Goal: Task Accomplishment & Management: Use online tool/utility

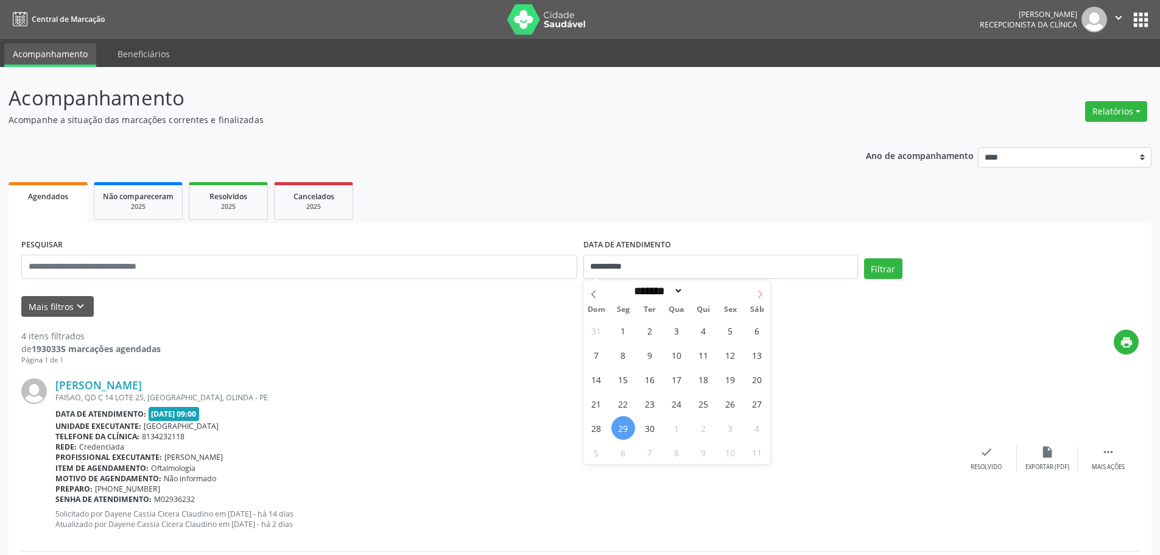
click at [761, 297] on icon at bounding box center [760, 294] width 9 height 9
select select "*"
click at [677, 323] on span "1" at bounding box center [677, 331] width 24 height 24
type input "**********"
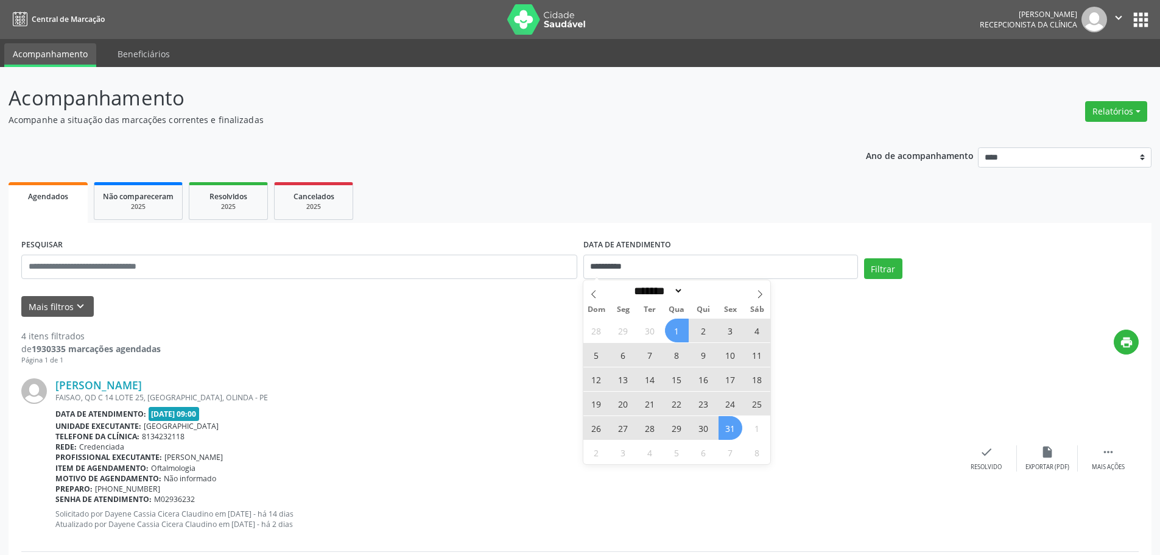
drag, startPoint x: 732, startPoint y: 430, endPoint x: 808, endPoint y: 388, distance: 86.4
click at [735, 430] on span "31" at bounding box center [731, 428] width 24 height 24
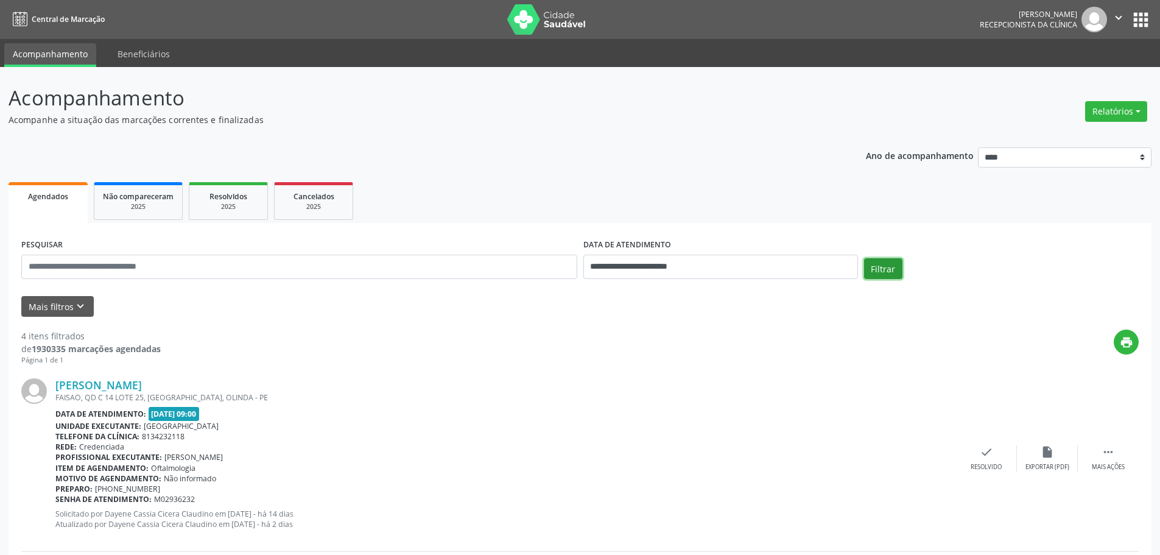
click at [882, 266] on button "Filtrar" at bounding box center [883, 268] width 38 height 21
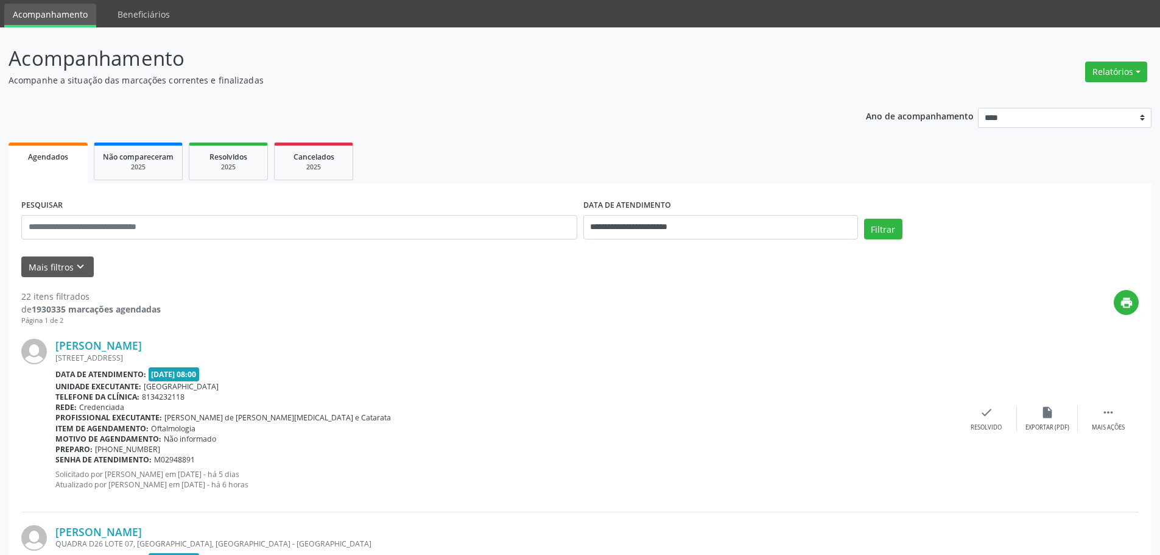
scroll to position [61, 0]
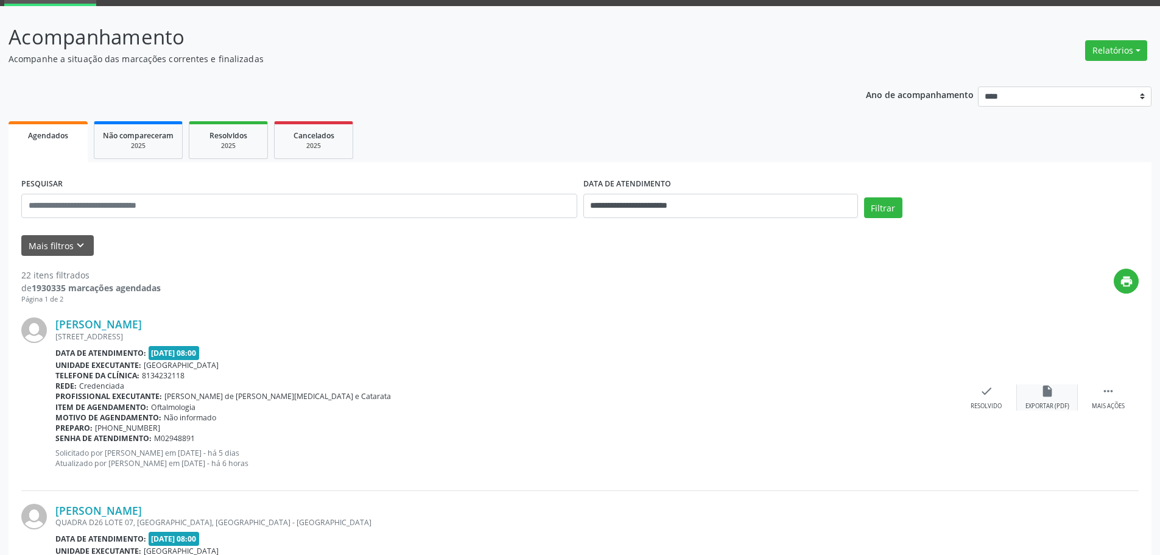
click at [1061, 407] on div "Exportar (PDF)" at bounding box center [1048, 406] width 44 height 9
click at [1108, 394] on icon "" at bounding box center [1108, 390] width 13 height 13
click at [914, 390] on div "print Imprimir" at bounding box center [925, 397] width 61 height 26
click at [819, 402] on div "Resolvido" at bounding box center [803, 406] width 31 height 9
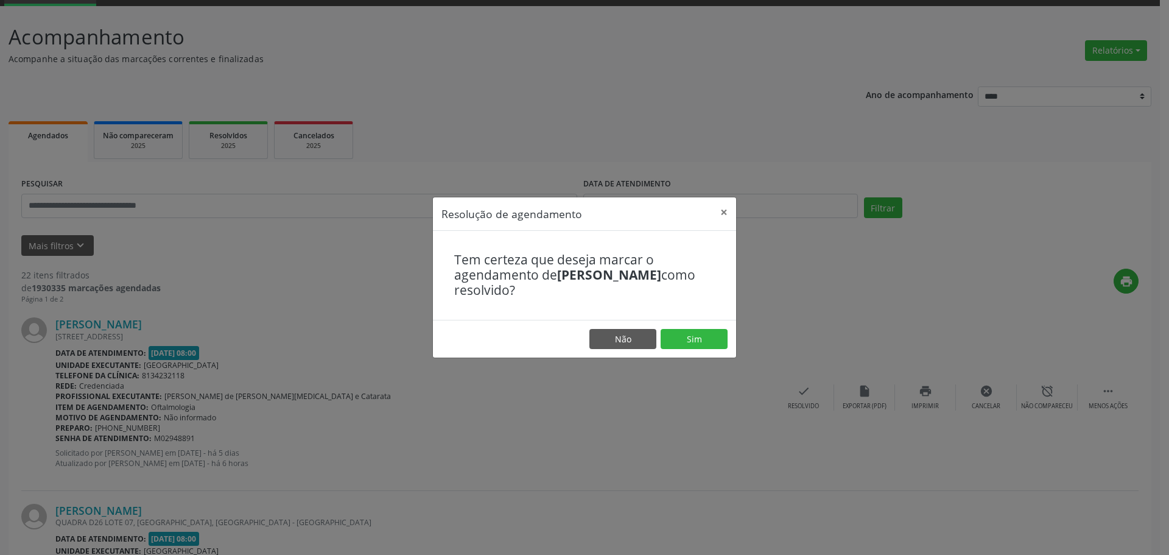
click at [797, 262] on div "Resolução de agendamento × Tem certeza que deseja marcar o agendamento de [PERS…" at bounding box center [584, 277] width 1169 height 555
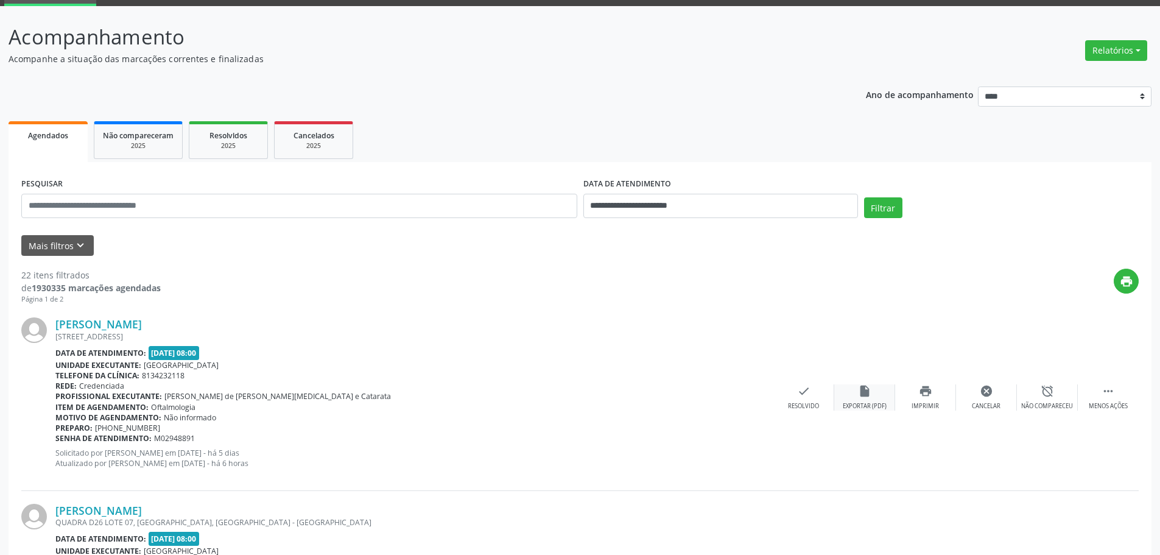
click at [868, 389] on icon "insert_drive_file" at bounding box center [864, 390] width 13 height 13
click at [1105, 408] on div "Menos ações" at bounding box center [1108, 406] width 39 height 9
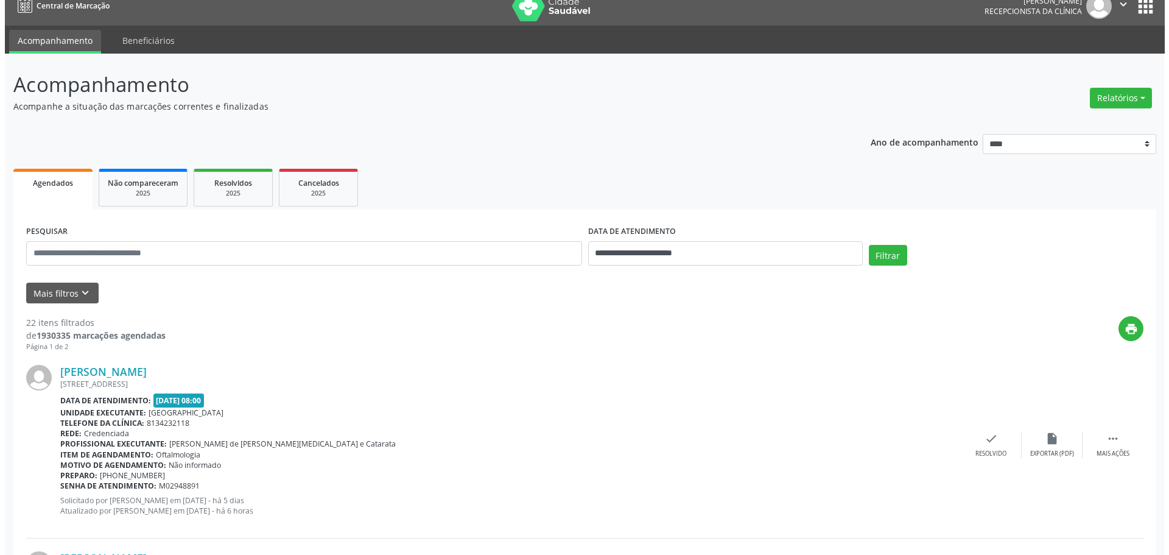
scroll to position [0, 0]
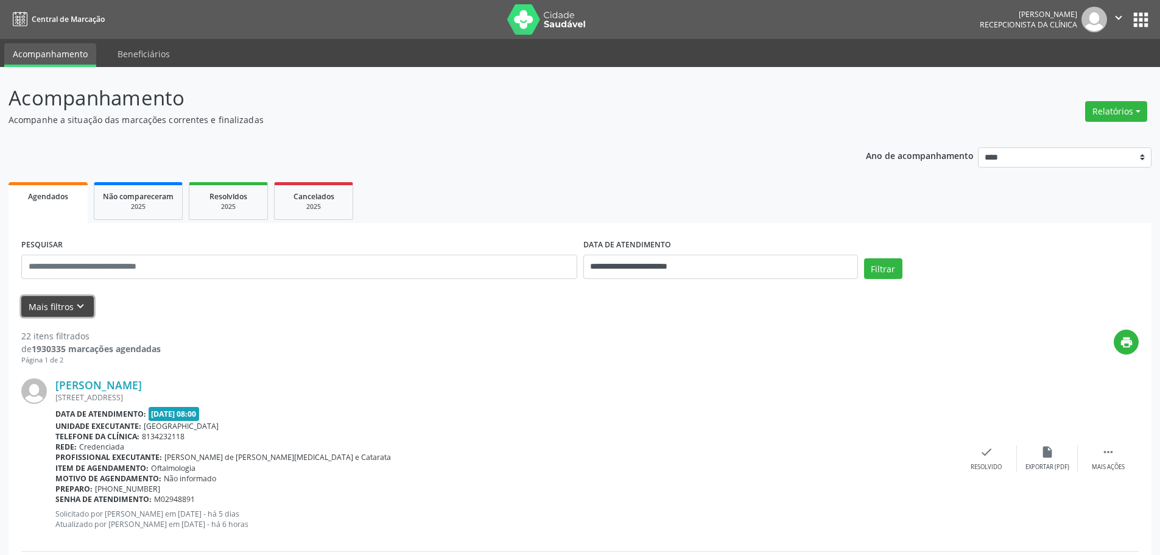
click at [87, 303] on button "Mais filtros keyboard_arrow_down" at bounding box center [57, 306] width 72 height 21
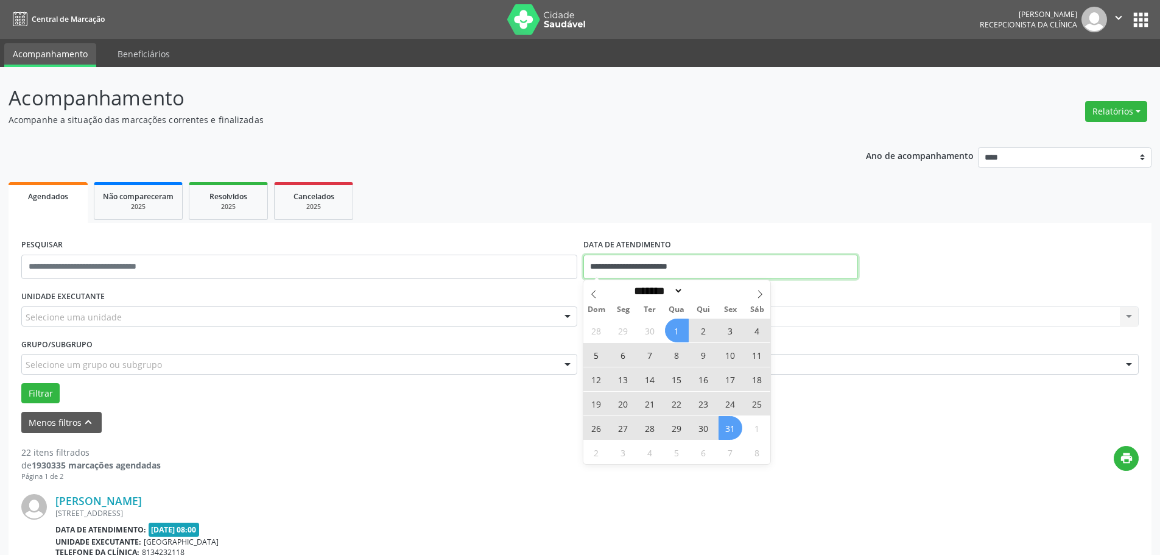
click at [606, 264] on input "**********" at bounding box center [720, 267] width 275 height 24
click at [675, 334] on span "1" at bounding box center [677, 331] width 24 height 24
type input "**********"
click at [731, 427] on span "31" at bounding box center [731, 428] width 24 height 24
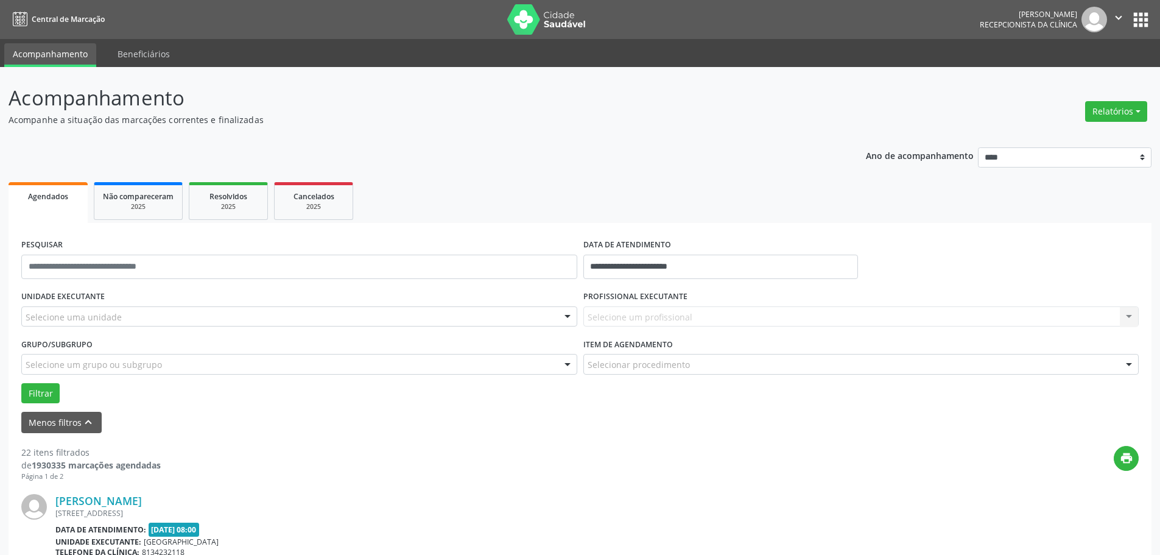
click at [664, 323] on div "Selecione um profissional Nenhum resultado encontrado para: " " Não há nenhuma …" at bounding box center [861, 316] width 556 height 21
click at [650, 316] on div "Selecione um profissional Nenhum resultado encontrado para: " " Não há nenhuma …" at bounding box center [861, 316] width 556 height 21
click at [1125, 316] on div "Selecione um profissional Nenhum resultado encontrado para: " " Não há nenhuma …" at bounding box center [861, 316] width 556 height 21
click at [1124, 369] on div at bounding box center [1129, 364] width 18 height 21
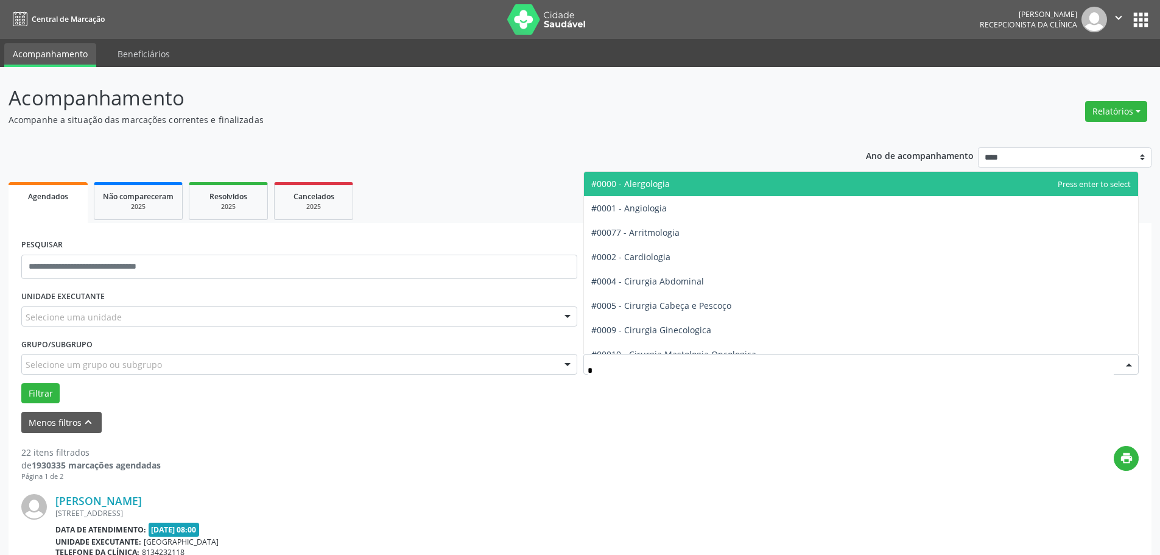
type input "**"
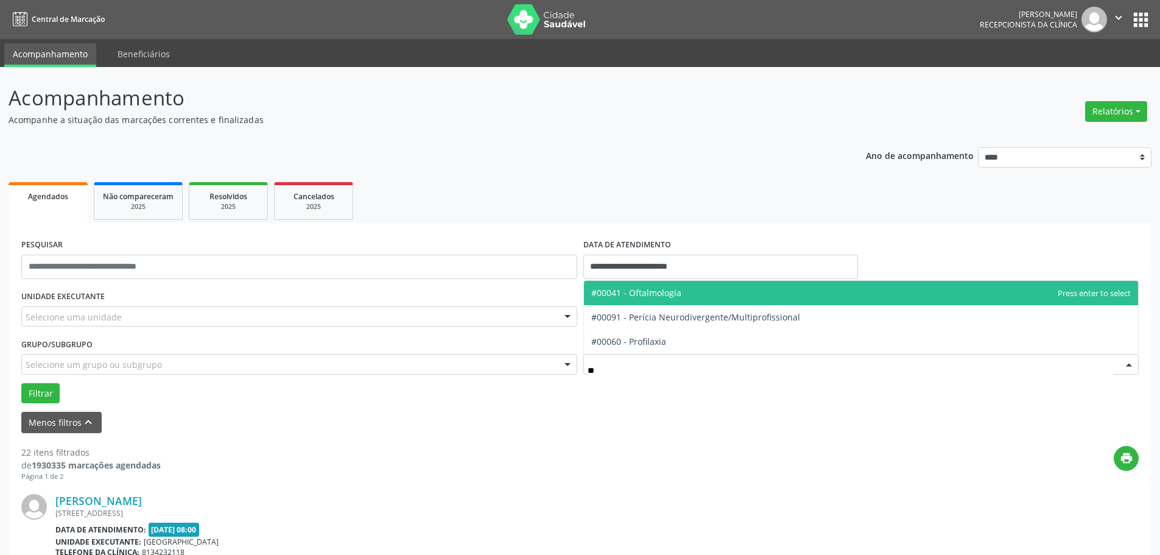
click at [618, 295] on span "#00041 - Oftalmologia" at bounding box center [636, 293] width 90 height 12
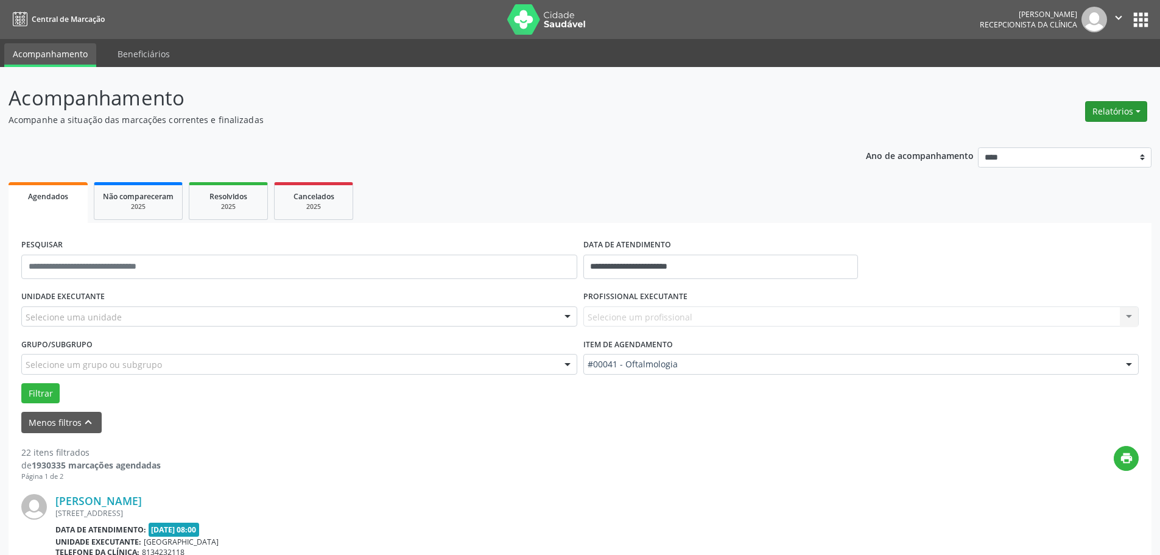
click at [1118, 112] on button "Relatórios" at bounding box center [1116, 111] width 62 height 21
click at [1091, 132] on link "Agendamentos" at bounding box center [1082, 137] width 131 height 17
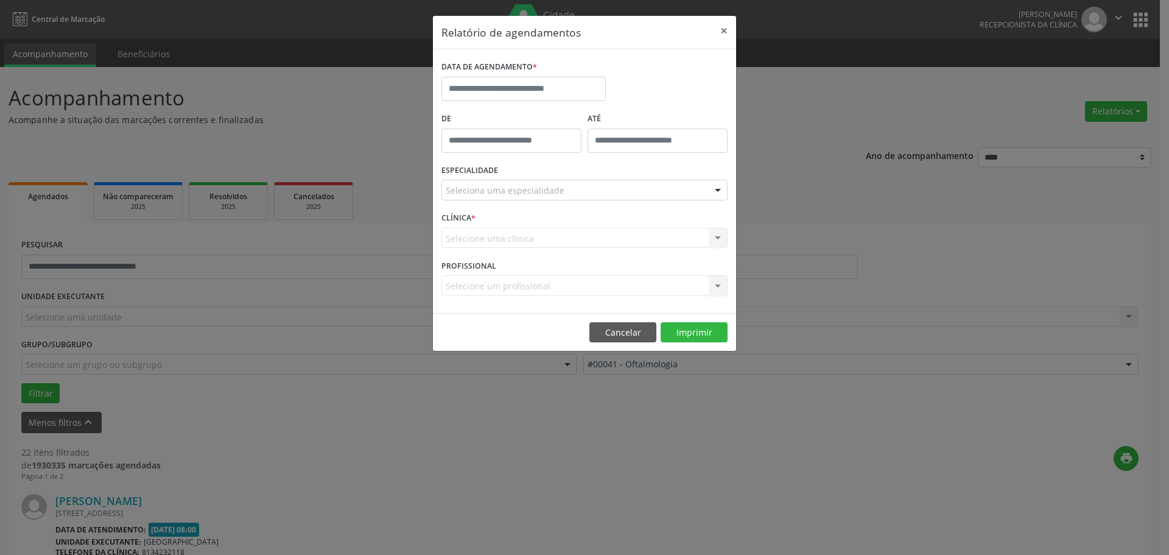
type input "*****"
click at [543, 143] on input "*****" at bounding box center [512, 140] width 140 height 24
click at [507, 72] on label "DATA DE AGENDAMENTO *" at bounding box center [490, 67] width 96 height 19
click at [507, 77] on input "text" at bounding box center [524, 89] width 164 height 24
click at [613, 113] on span at bounding box center [618, 112] width 21 height 21
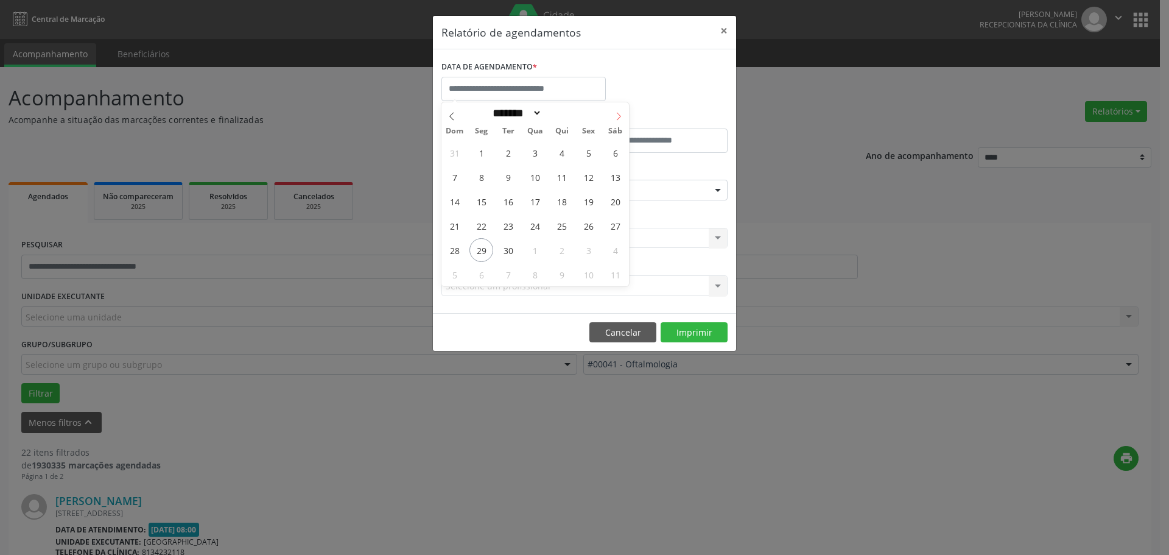
select select "*"
click at [539, 151] on span "1" at bounding box center [535, 153] width 24 height 24
type input "**********"
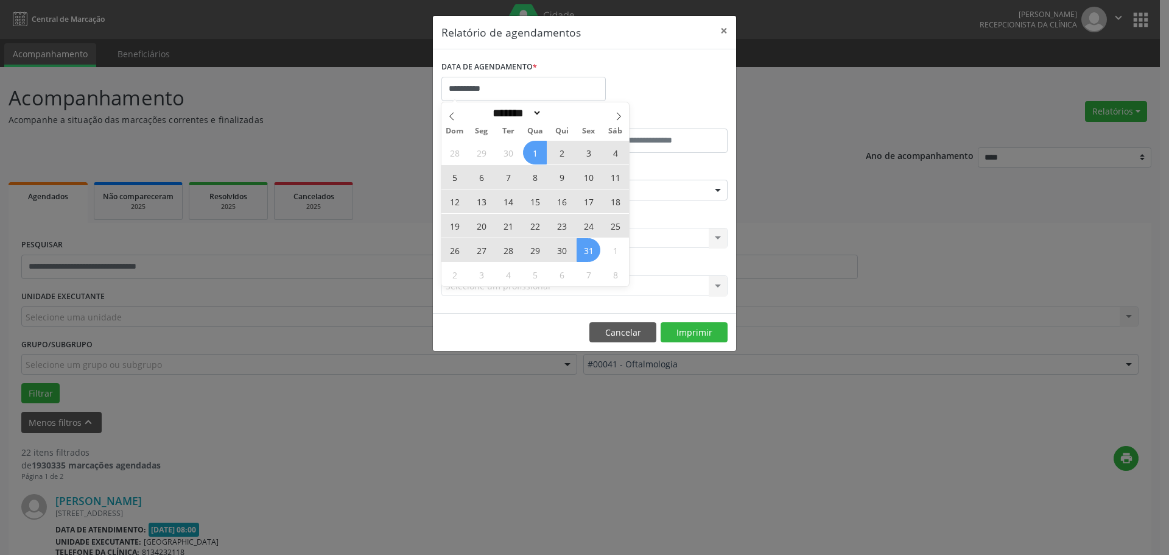
click at [588, 256] on span "31" at bounding box center [589, 250] width 24 height 24
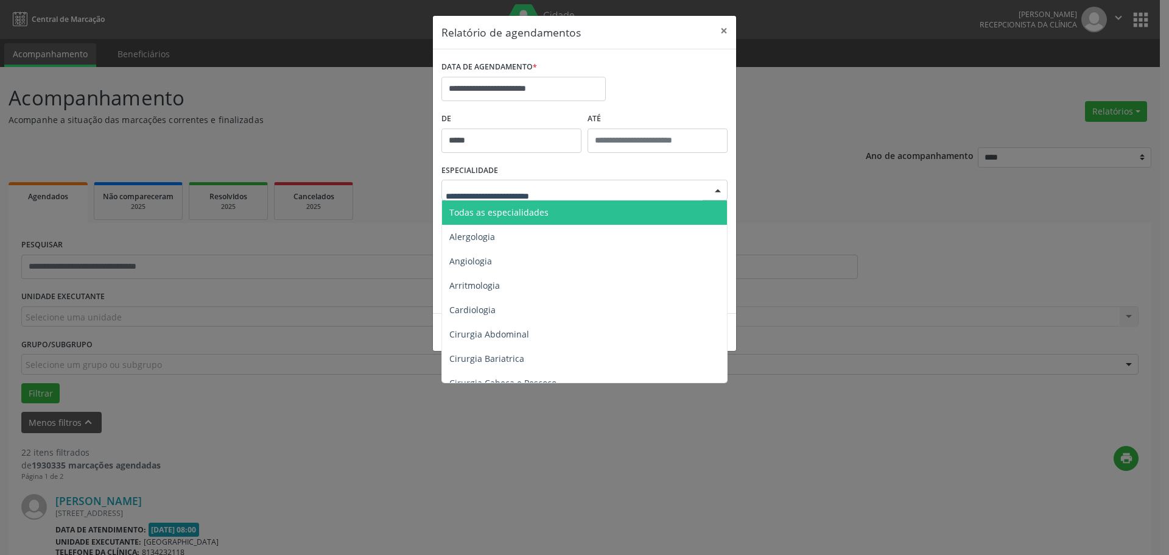
click at [622, 185] on div at bounding box center [585, 190] width 286 height 21
type input "**"
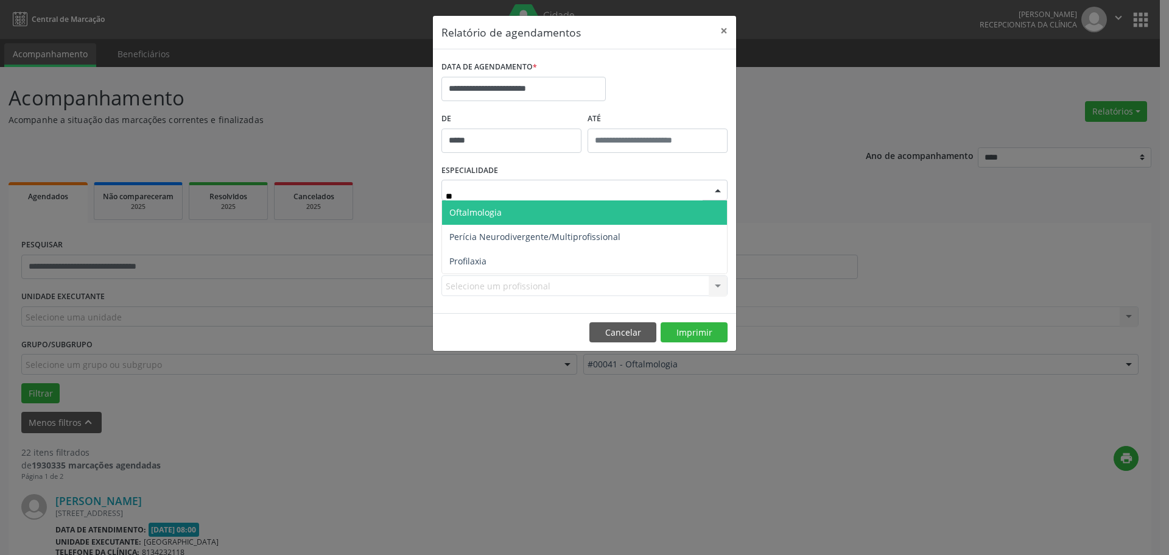
click at [488, 211] on span "Oftalmologia" at bounding box center [475, 212] width 52 height 12
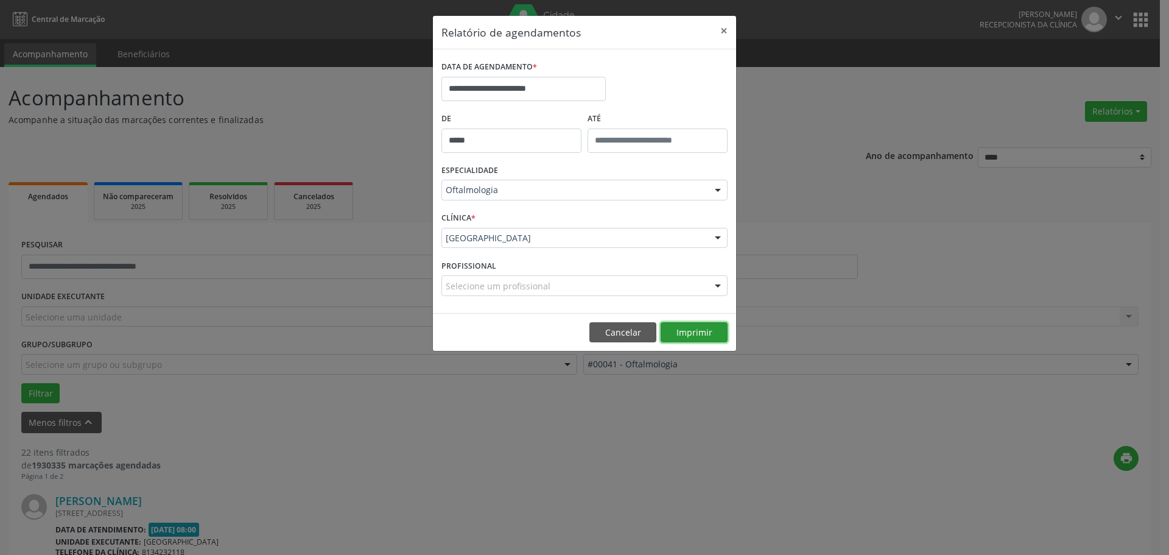
click at [690, 328] on button "Imprimir" at bounding box center [694, 332] width 67 height 21
